Goal: Check status: Check status

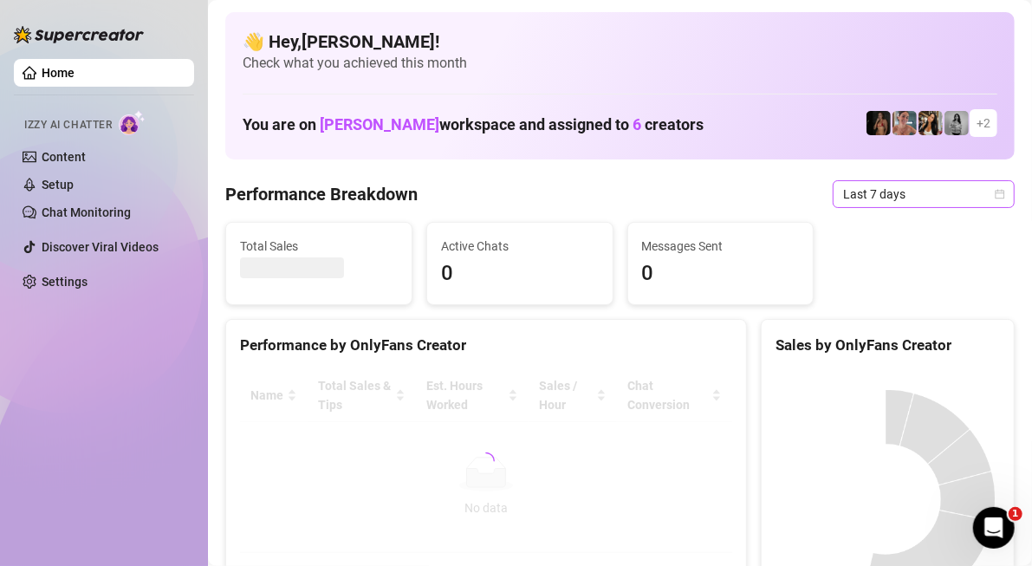
click at [891, 201] on span "Last 7 days" at bounding box center [923, 194] width 161 height 26
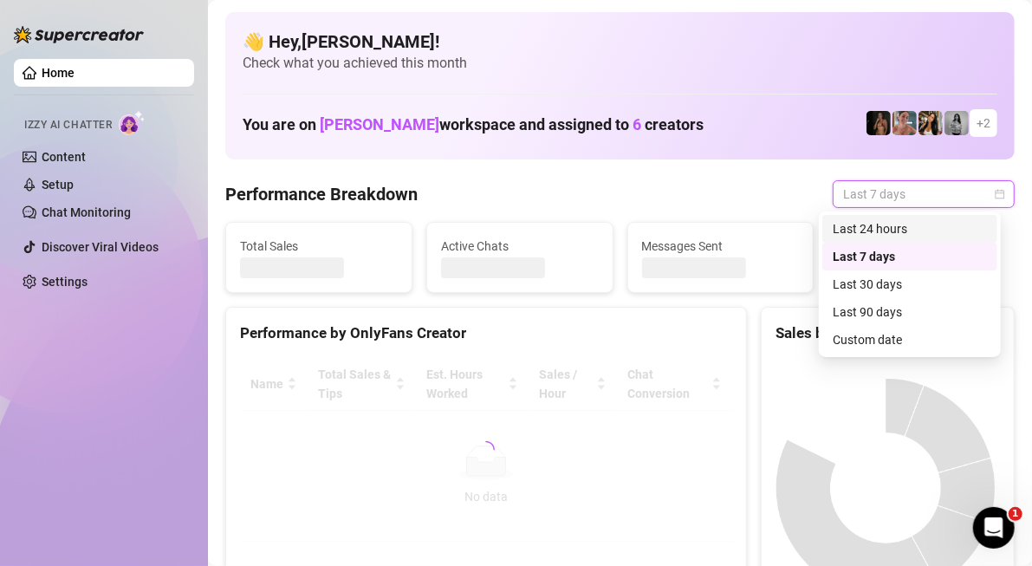
click at [882, 225] on div "Last 24 hours" at bounding box center [910, 228] width 154 height 19
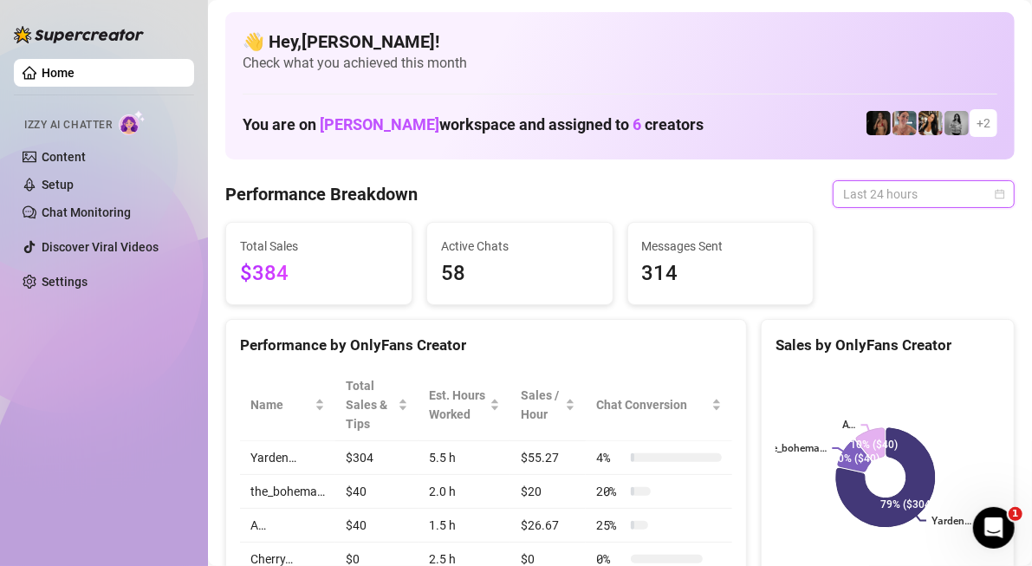
click at [899, 184] on span "Last 24 hours" at bounding box center [923, 194] width 161 height 26
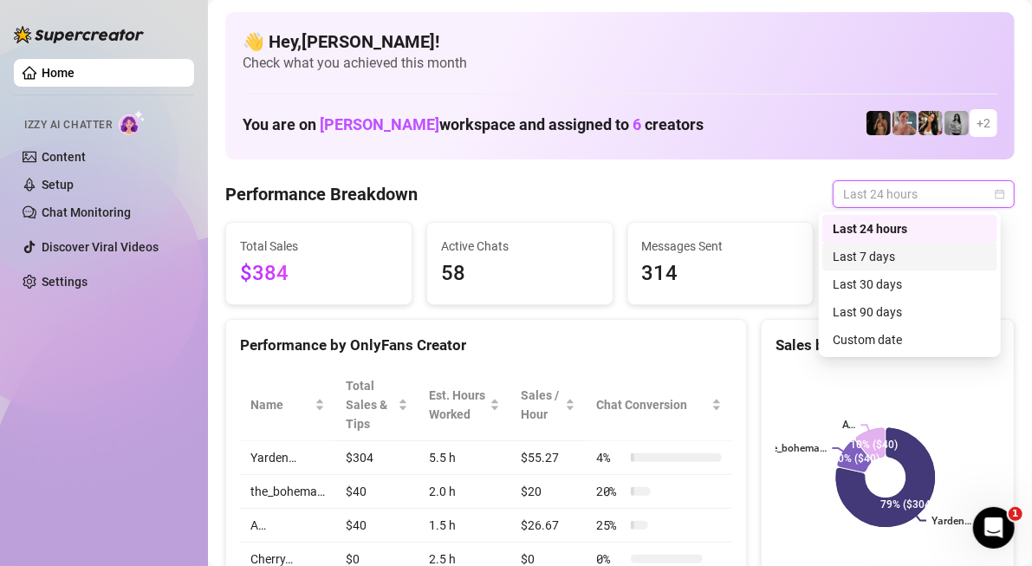
click at [901, 248] on div "Last 7 days" at bounding box center [910, 257] width 175 height 28
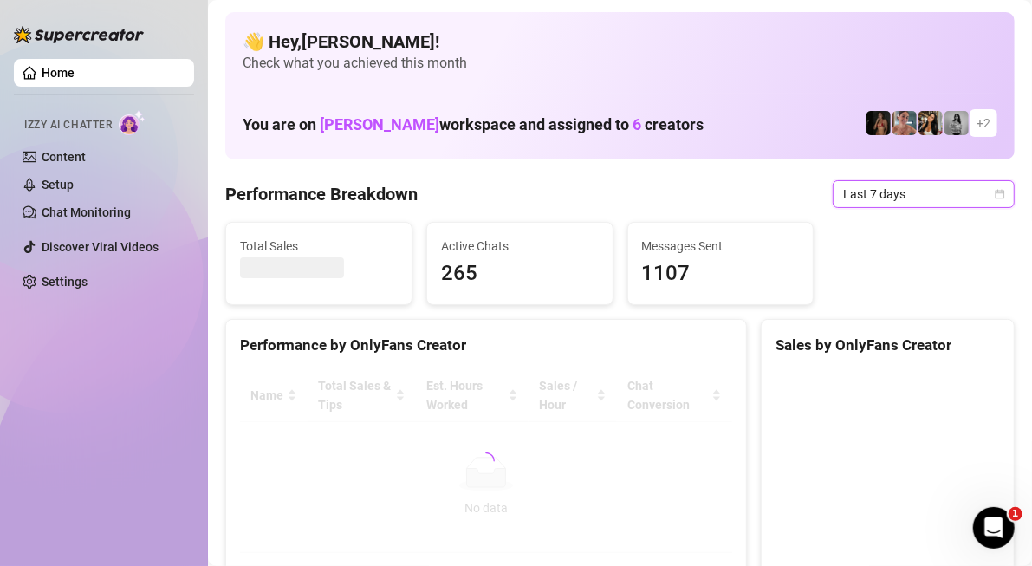
click at [907, 203] on span "Last 7 days" at bounding box center [923, 194] width 161 height 26
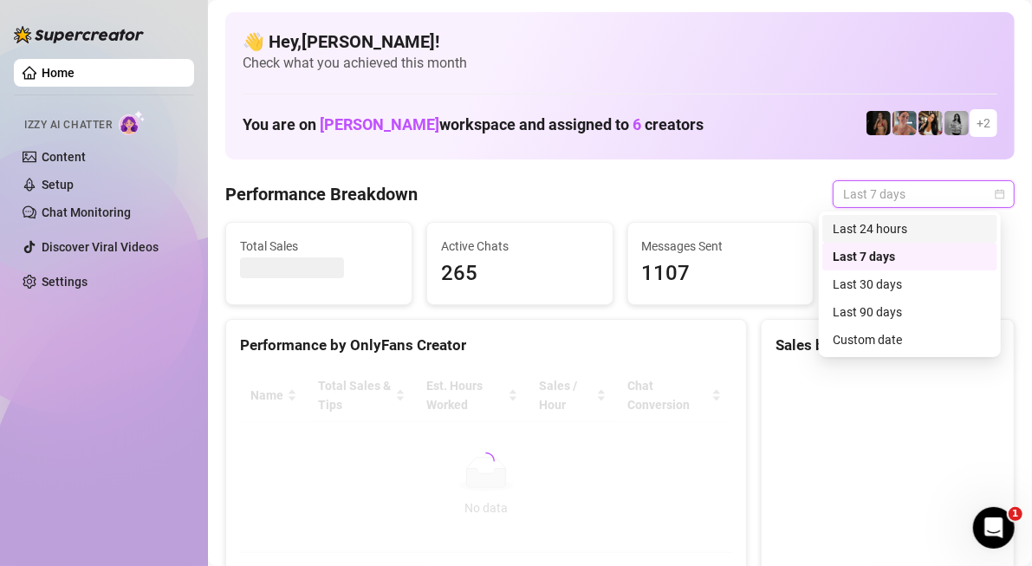
click at [902, 234] on div "Last 24 hours" at bounding box center [910, 228] width 154 height 19
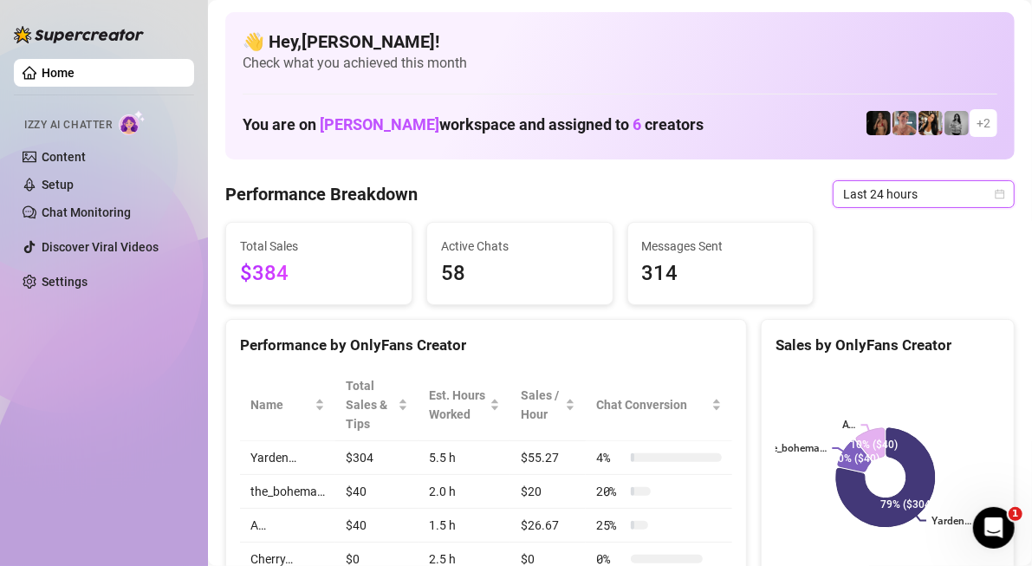
click at [898, 198] on span "Last 24 hours" at bounding box center [923, 194] width 161 height 26
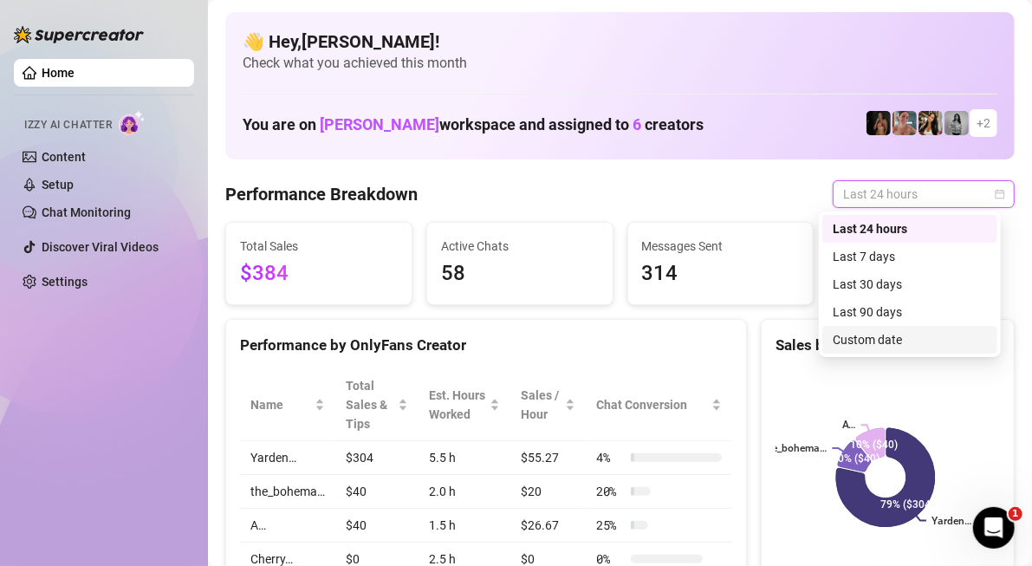
click at [894, 330] on div "Custom date" at bounding box center [910, 339] width 154 height 19
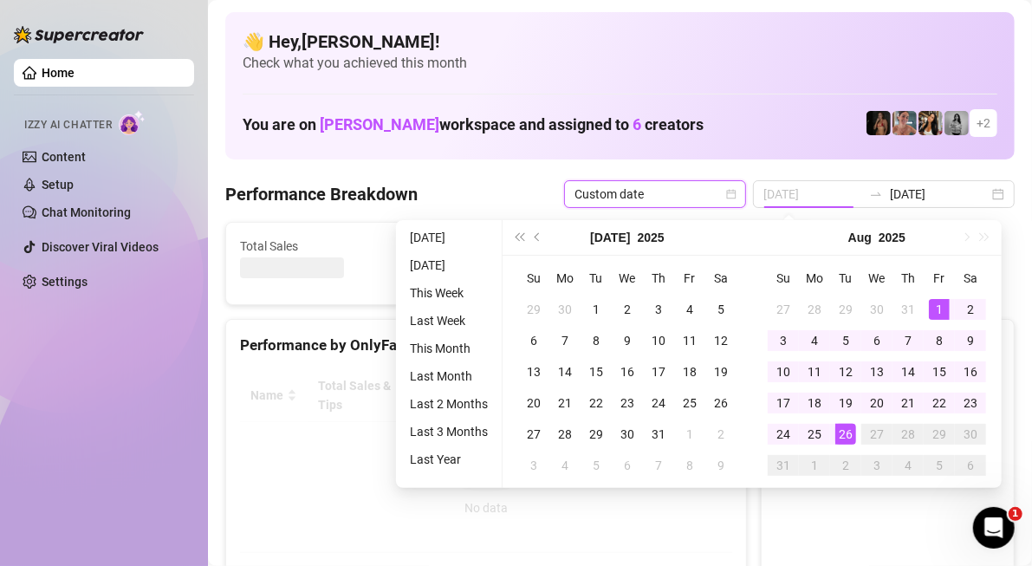
type input "[DATE]"
drag, startPoint x: 937, startPoint y: 301, endPoint x: 764, endPoint y: 423, distance: 212.1
click at [937, 301] on div "1" at bounding box center [939, 309] width 21 height 21
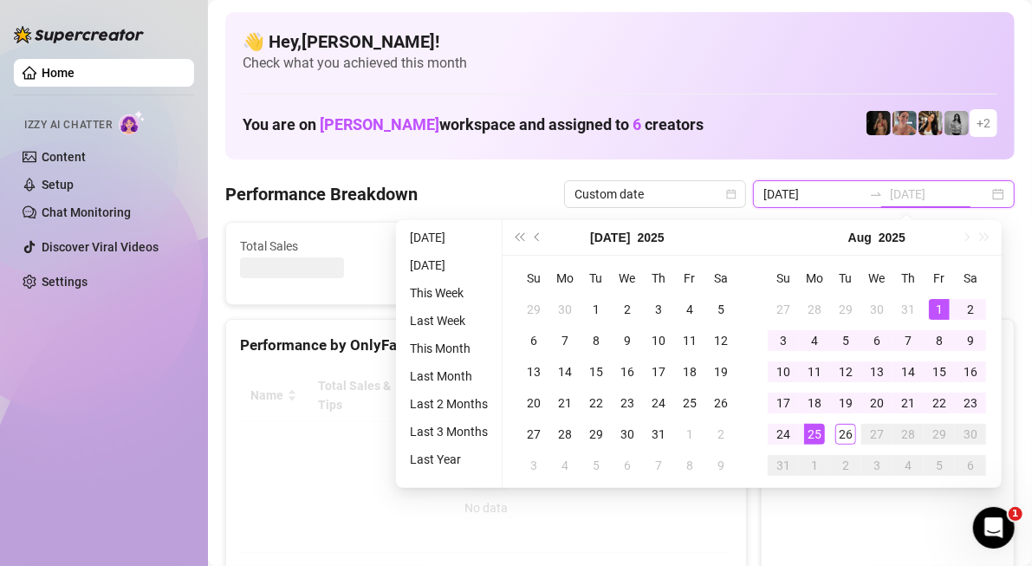
type input "[DATE]"
click at [847, 431] on div "26" at bounding box center [846, 434] width 21 height 21
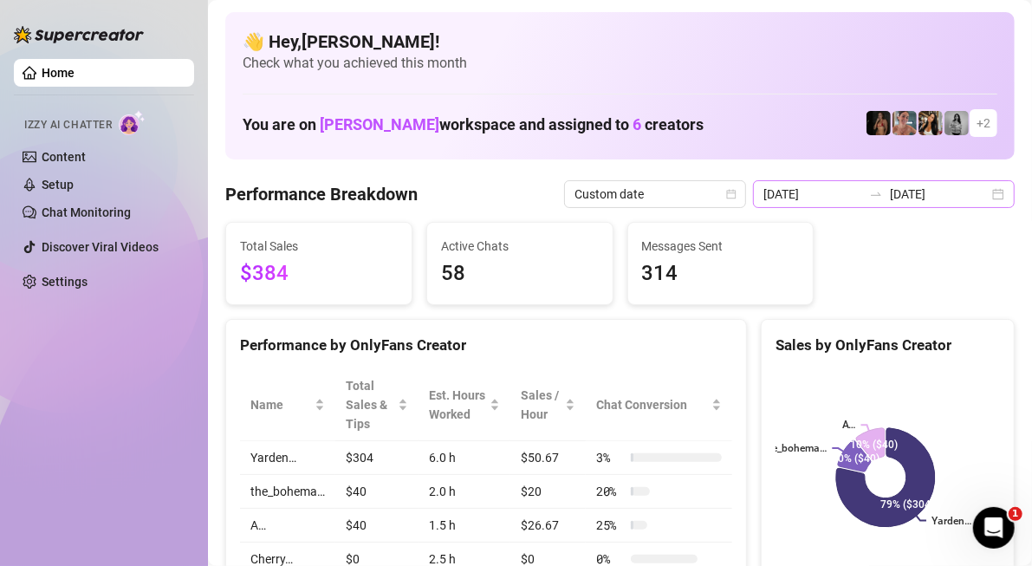
click at [982, 194] on div "[DATE] [DATE]" at bounding box center [884, 194] width 262 height 28
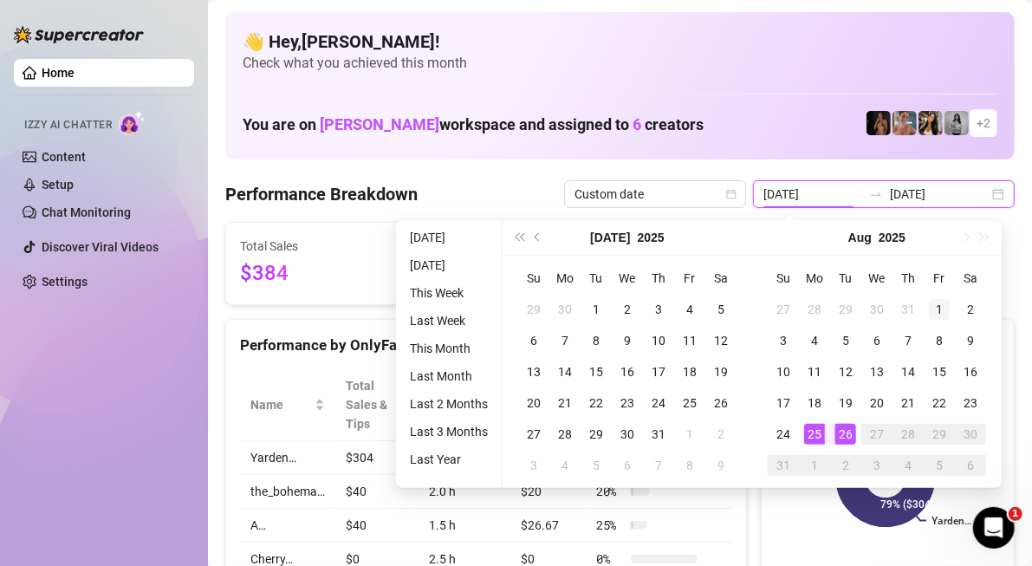
type input "[DATE]"
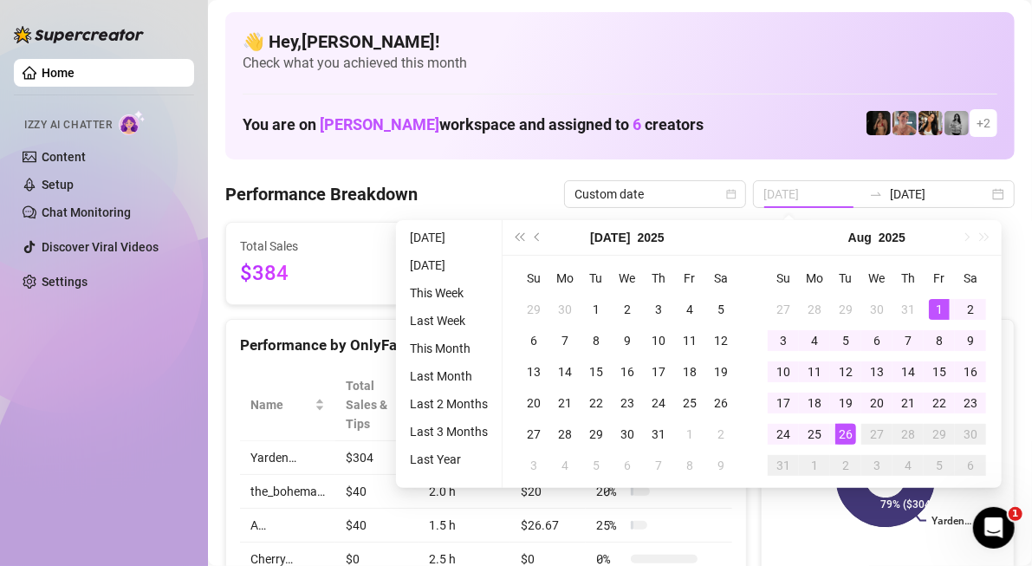
click at [935, 320] on td "1" at bounding box center [939, 309] width 31 height 31
type input "[DATE]"
click at [845, 444] on td "26" at bounding box center [845, 434] width 31 height 31
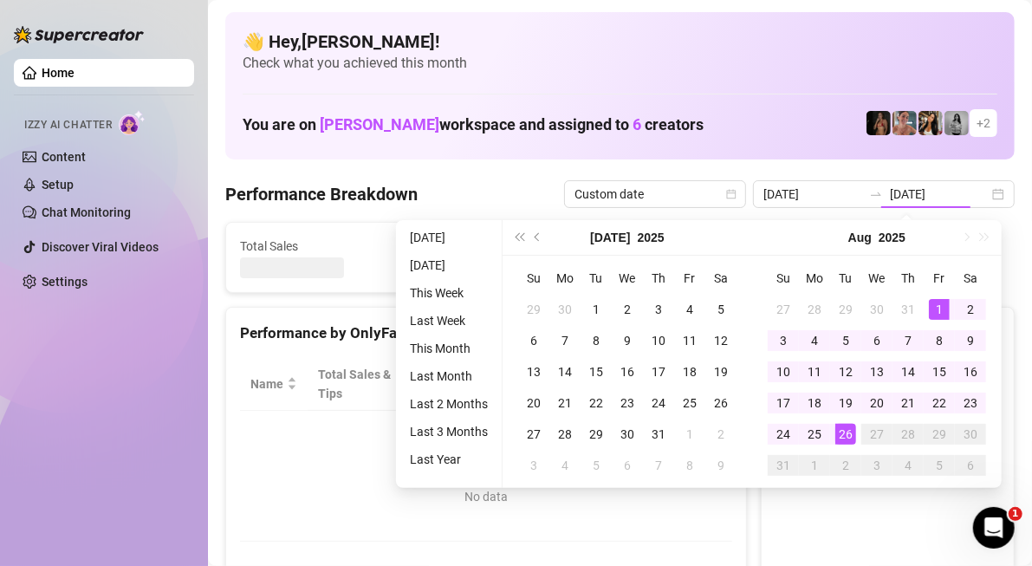
type input "[DATE]"
